Goal: Information Seeking & Learning: Learn about a topic

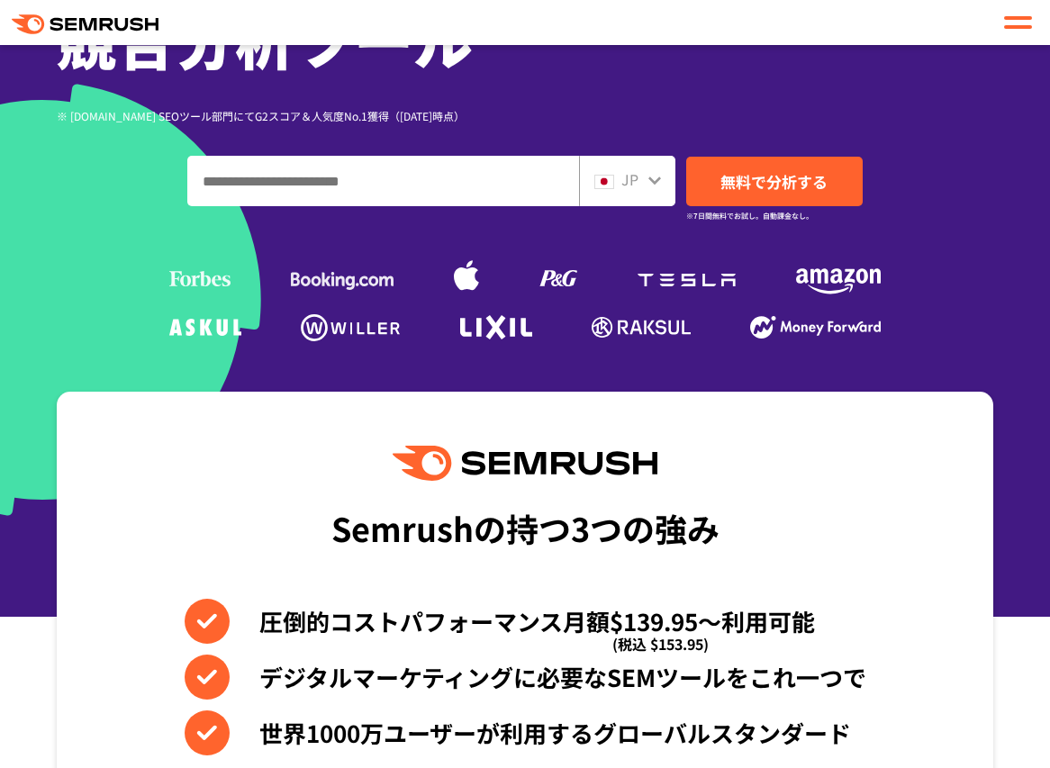
scroll to position [450, 0]
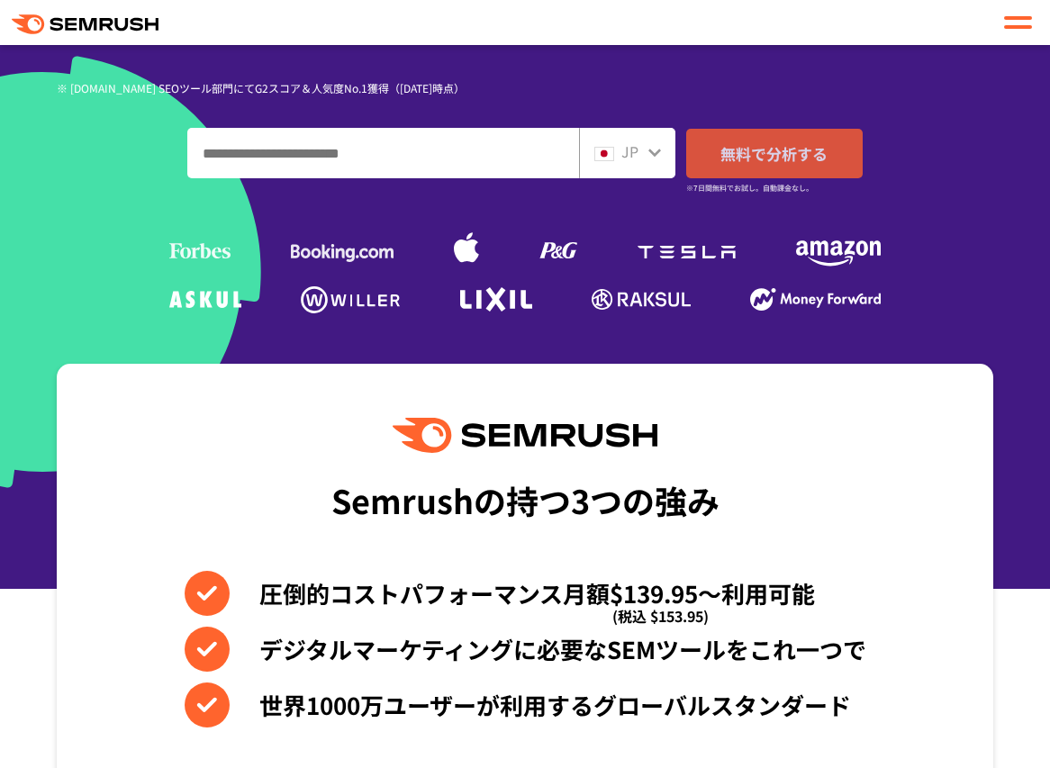
click at [767, 147] on span "無料で分析する" at bounding box center [774, 153] width 107 height 23
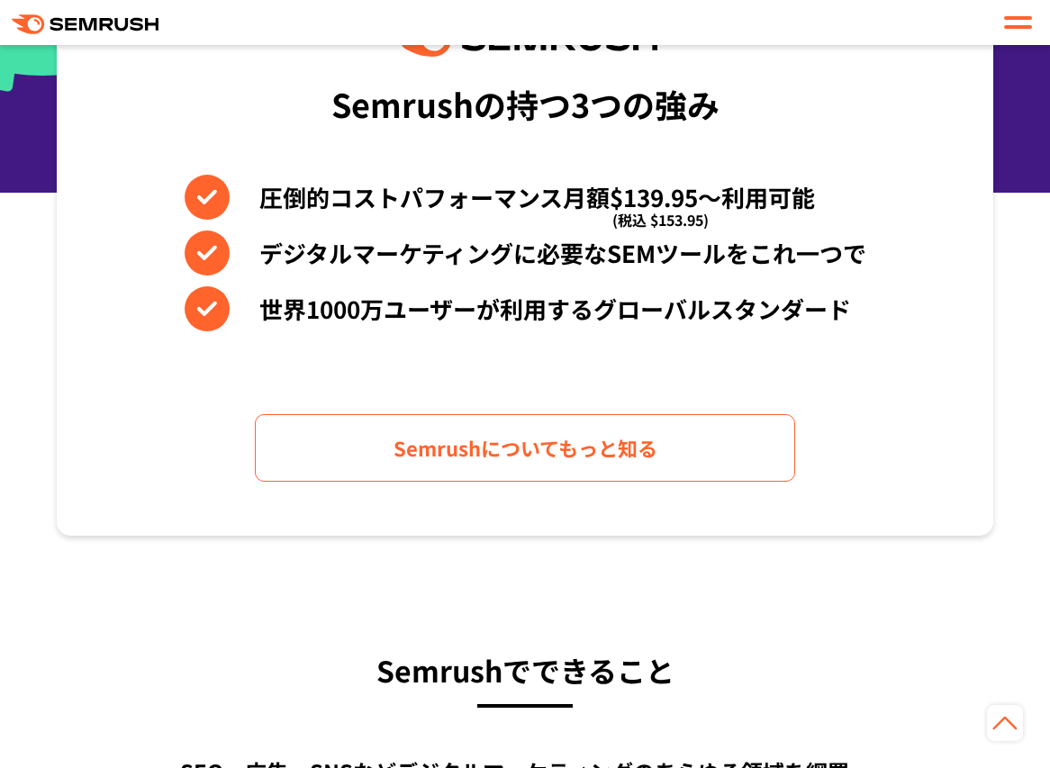
scroll to position [991, 0]
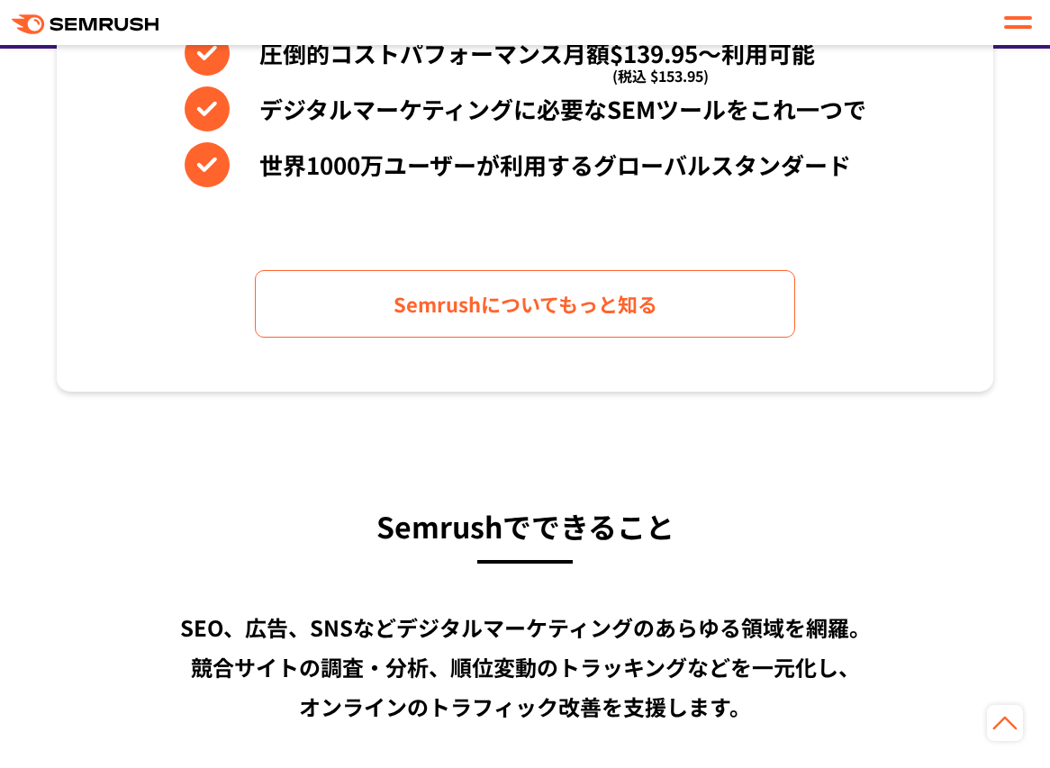
click at [606, 341] on div "Semrushの持つ3つの強み 圧倒的コストパフォーマンス月額$139.95〜利用可能 (税込 $153.95) デジタルマーケティングに必要なSEMツールを…" at bounding box center [525, 107] width 937 height 568
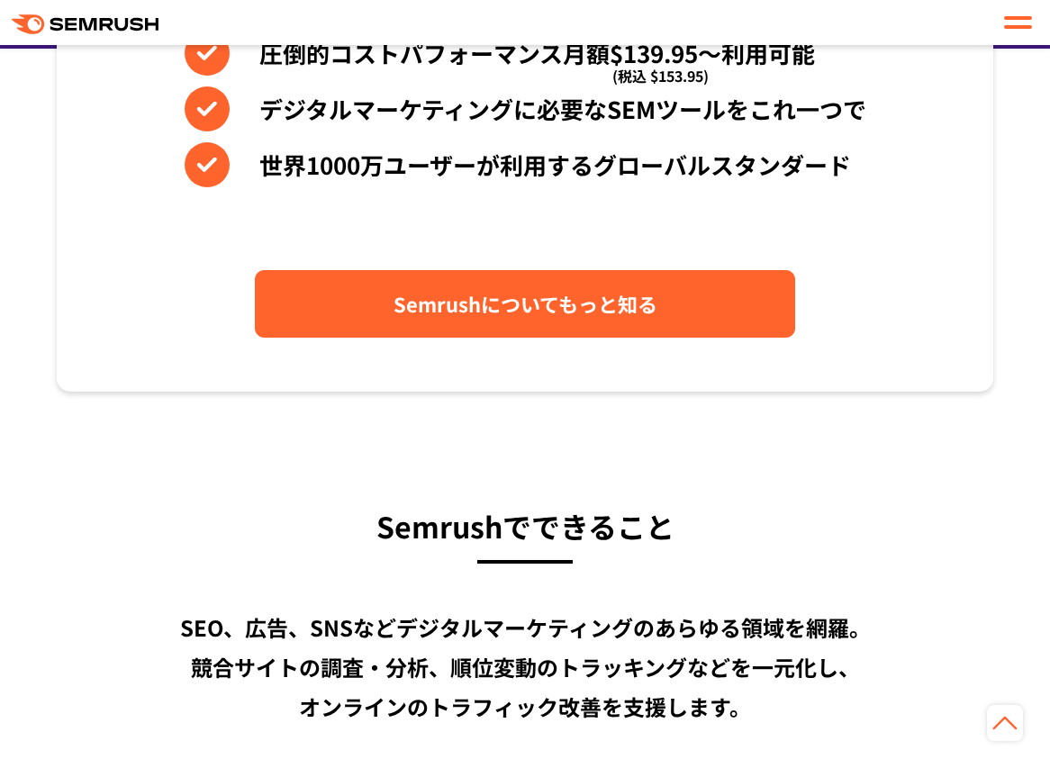
click at [602, 322] on link "Semrushについてもっと知る" at bounding box center [525, 304] width 540 height 68
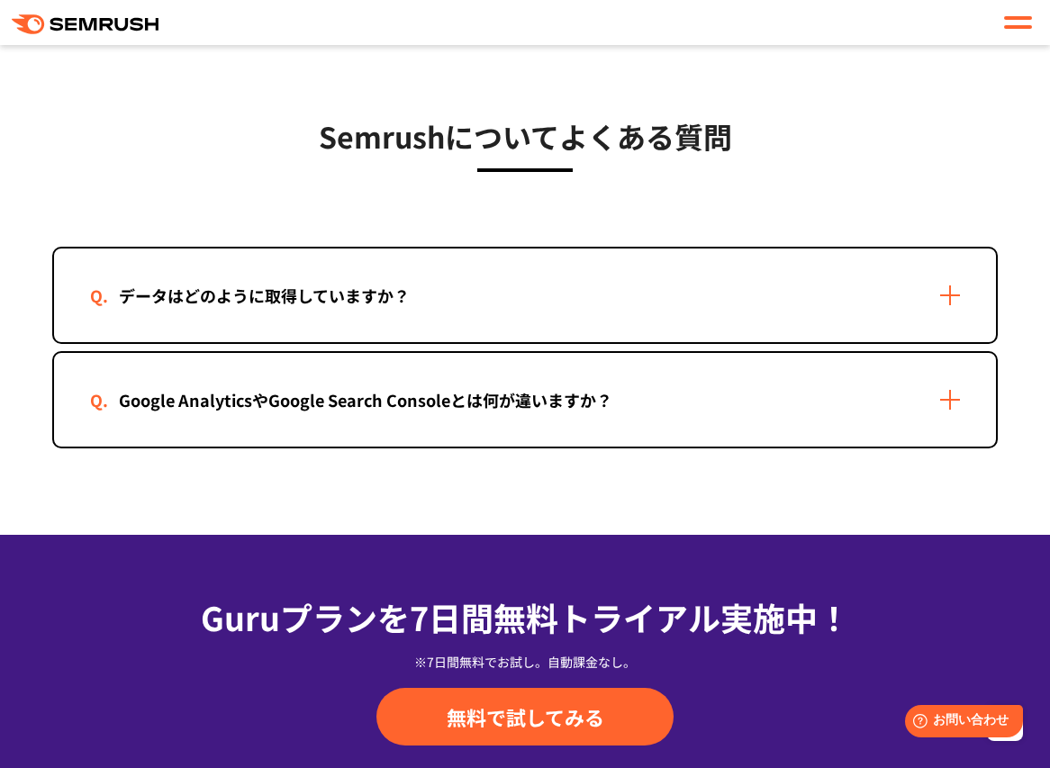
scroll to position [3783, 0]
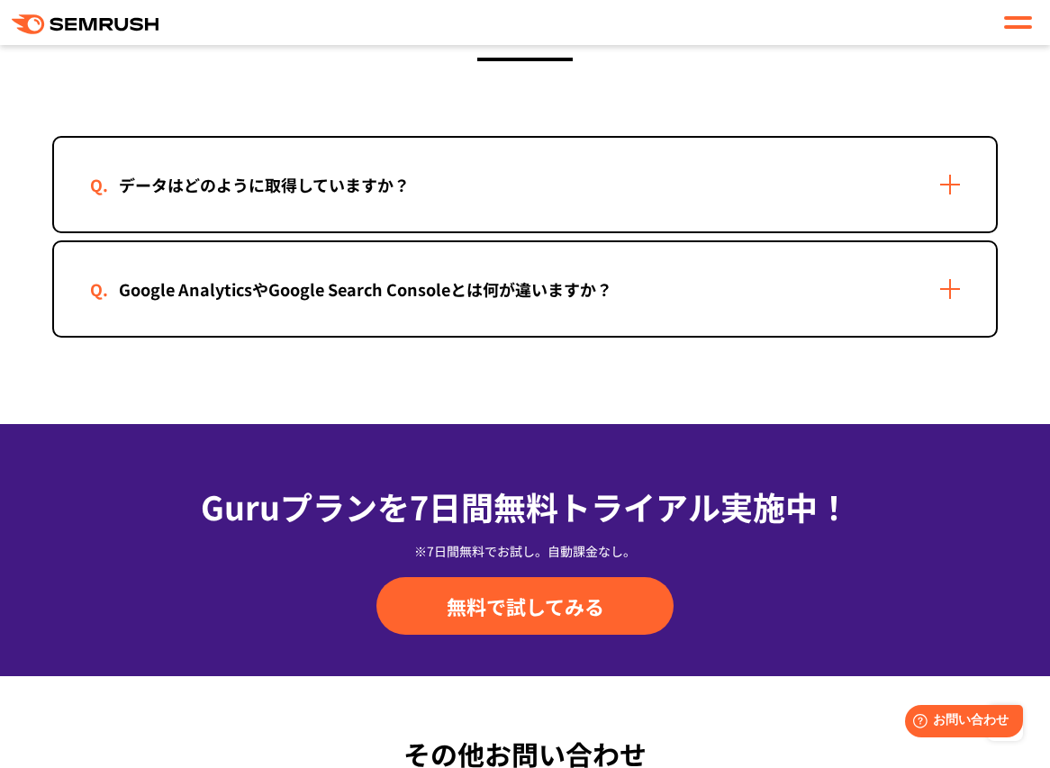
click at [618, 286] on div "Google AnalyticsやGoogle Search Consoleとは何が違いますか？" at bounding box center [365, 290] width 551 height 26
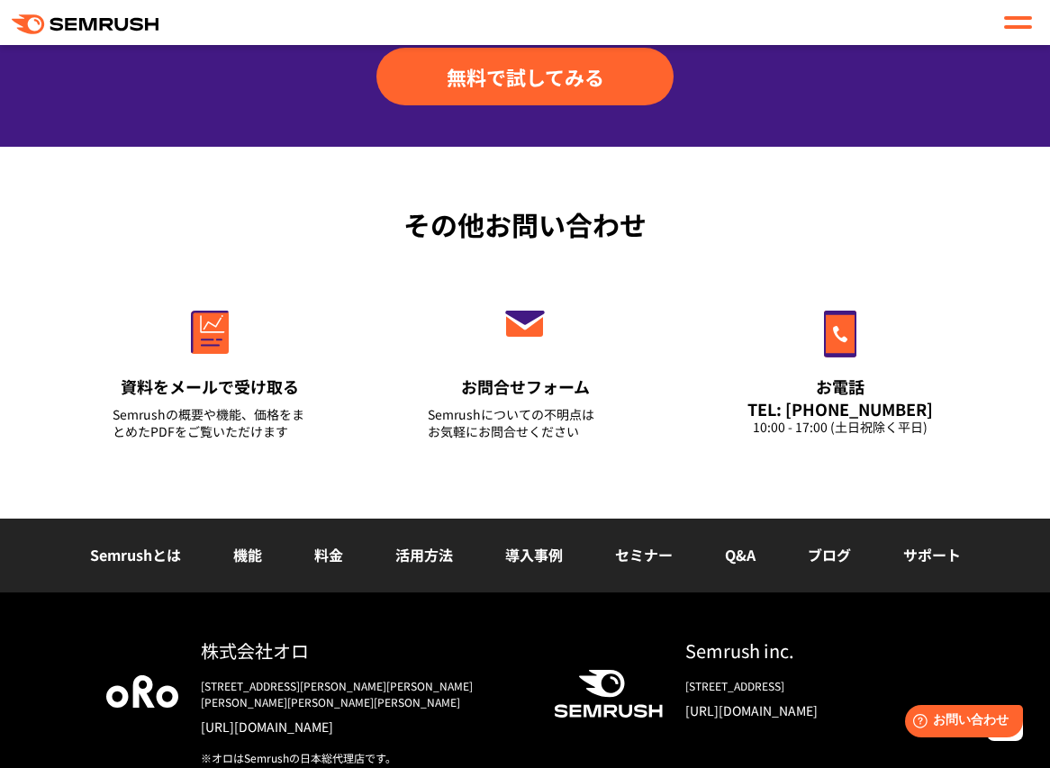
scroll to position [4610, 0]
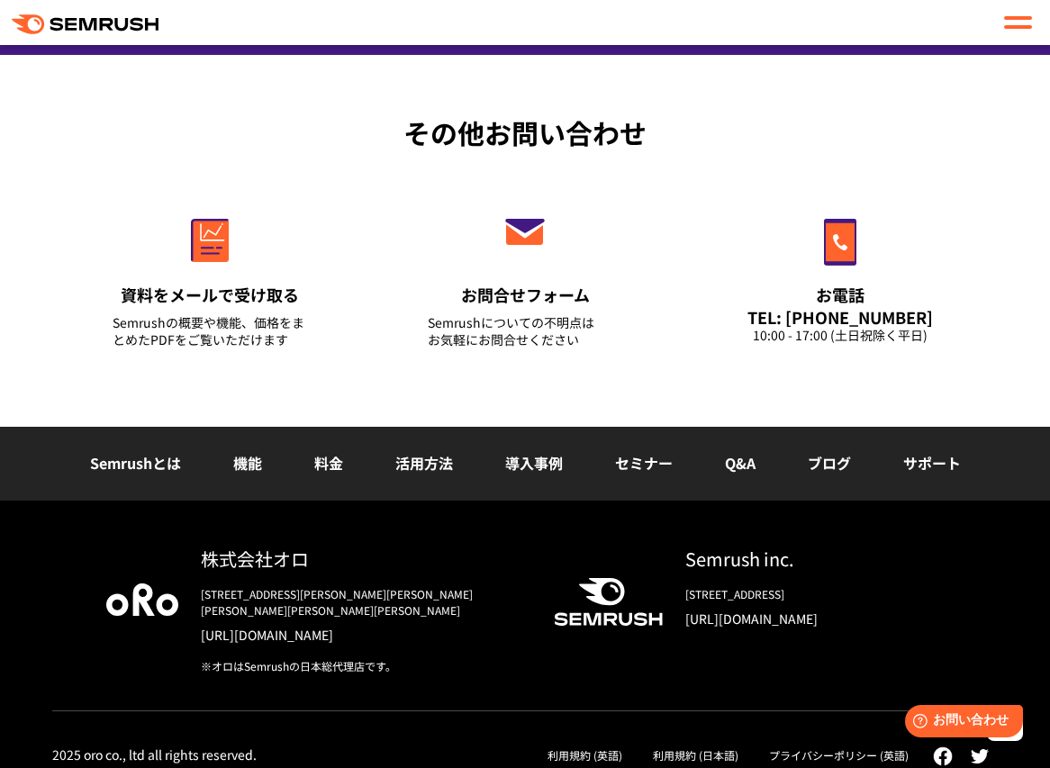
click at [329, 471] on link "料金" at bounding box center [328, 463] width 29 height 22
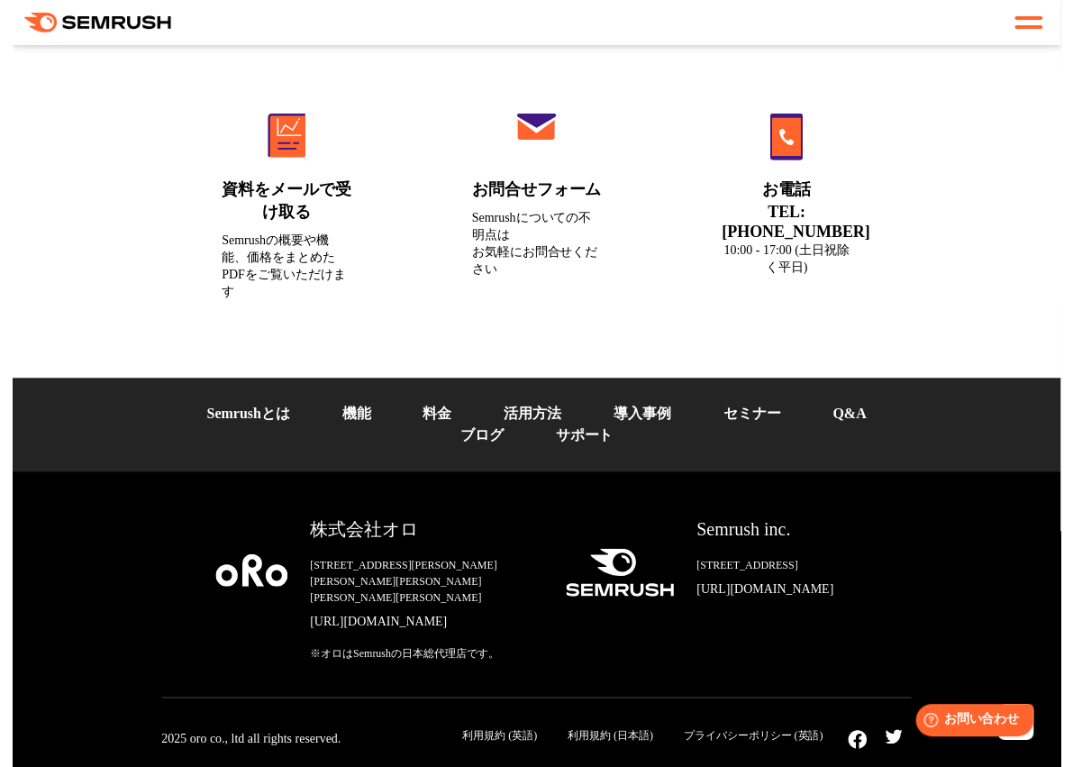
scroll to position [6768, 0]
